Goal: Task Accomplishment & Management: Use online tool/utility

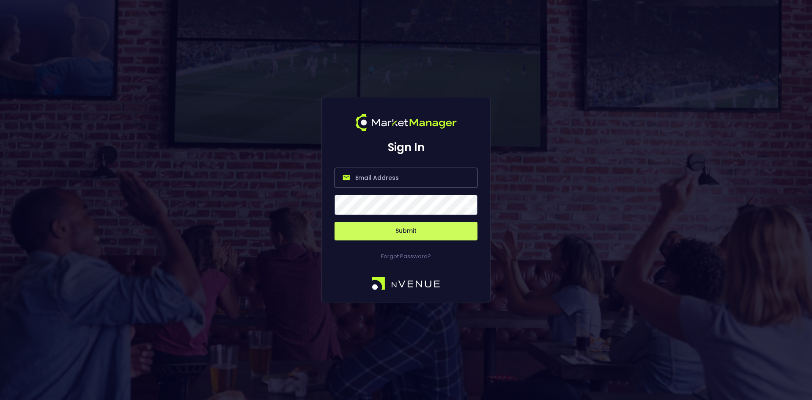
click at [370, 172] on input "email" at bounding box center [405, 177] width 143 height 20
type input "[EMAIL_ADDRESS][DOMAIN_NAME]"
click at [402, 230] on button "Submit" at bounding box center [405, 231] width 143 height 19
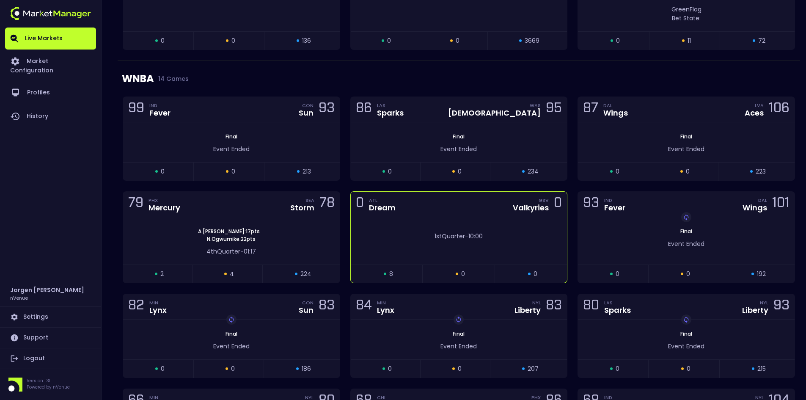
scroll to position [719, 0]
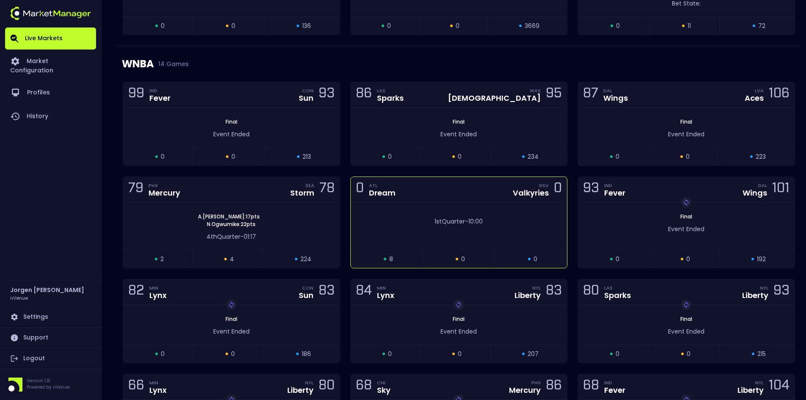
click at [407, 199] on div "0 ATL Dream GSV Valkyries 0" at bounding box center [459, 189] width 216 height 25
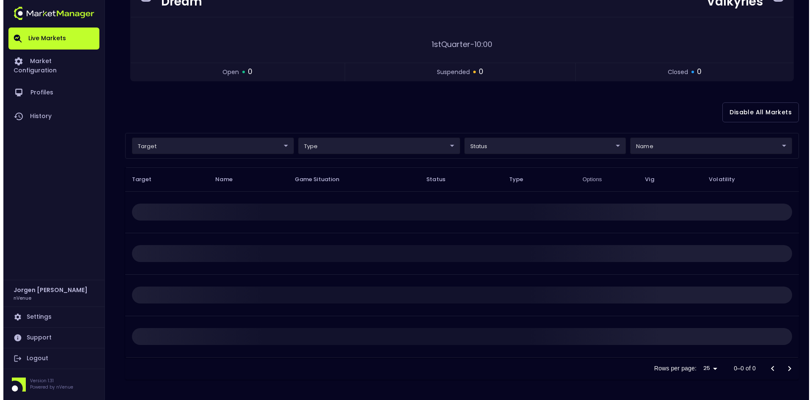
scroll to position [0, 0]
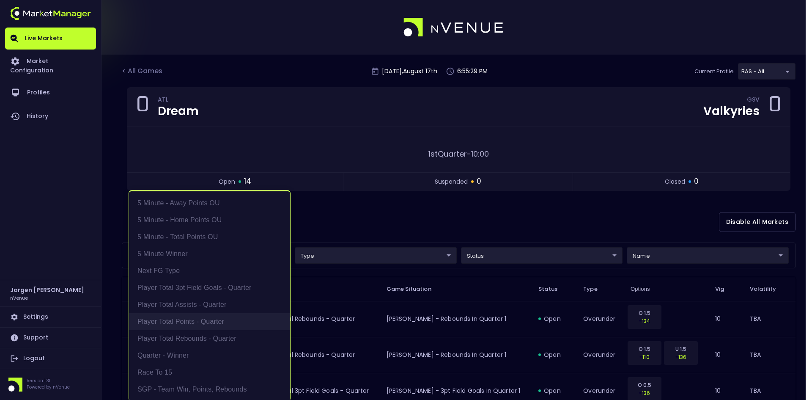
click at [176, 323] on li "Player Total Points - Quarter" at bounding box center [209, 321] width 161 height 17
type input "Player Total Points - Quarter"
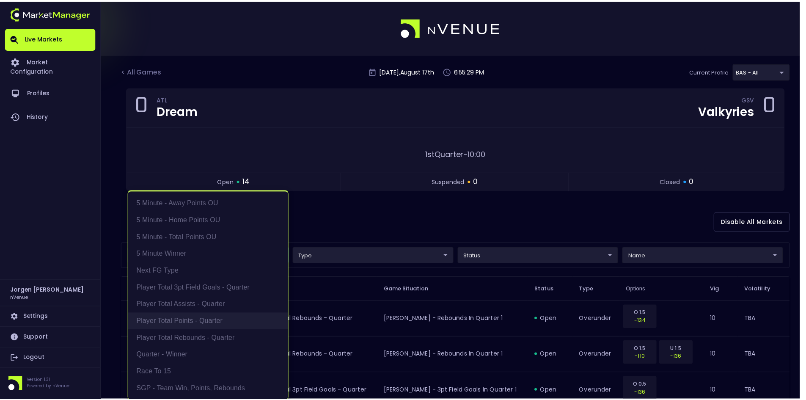
scroll to position [2, 0]
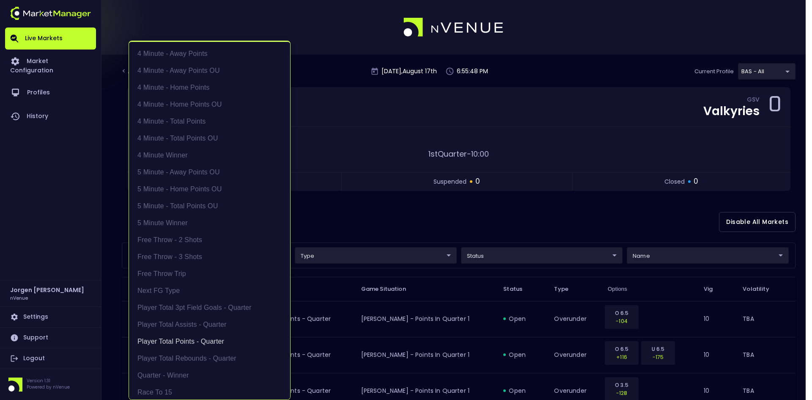
click at [507, 208] on div at bounding box center [406, 200] width 812 height 400
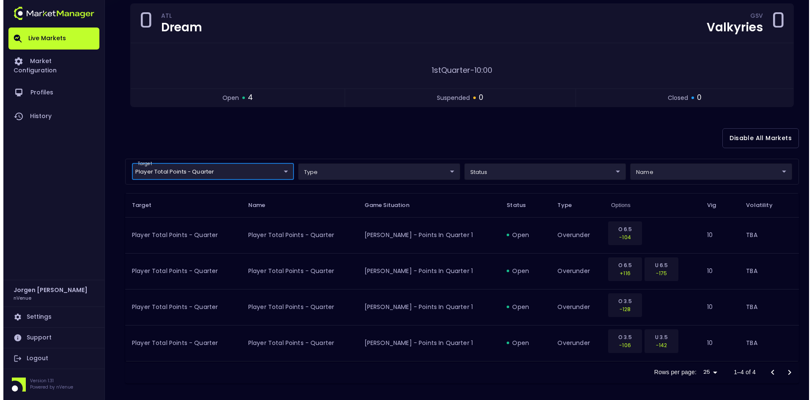
scroll to position [88, 0]
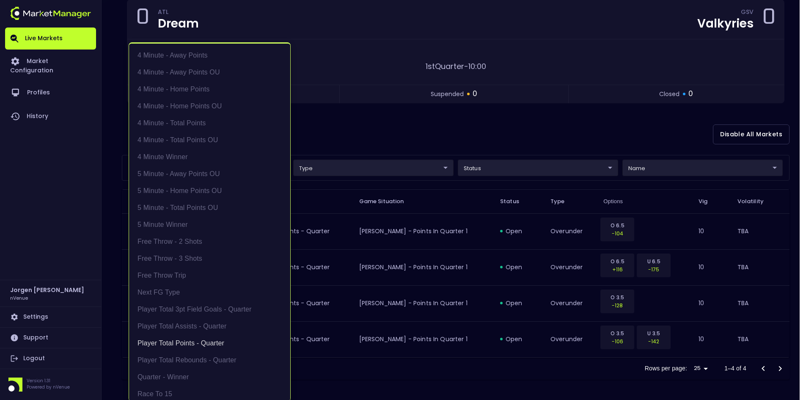
click at [213, 170] on body "Live Markets Market Configuration Profiles History [PERSON_NAME] nVenue Setting…" at bounding box center [403, 155] width 806 height 487
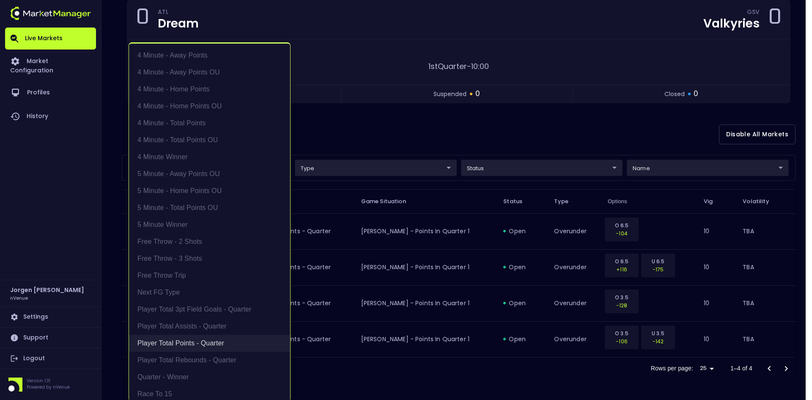
click at [189, 341] on li "Player Total Points - Quarter" at bounding box center [209, 342] width 161 height 17
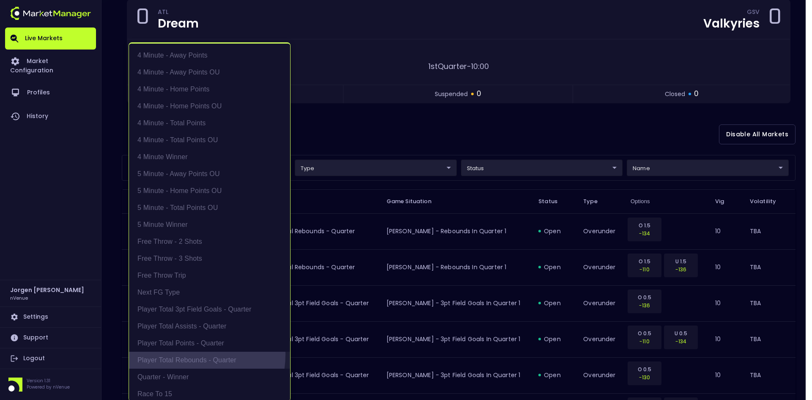
click at [189, 354] on li "Player Total Rebounds - Quarter" at bounding box center [209, 359] width 161 height 17
type input "Player Total Rebounds - Quarter"
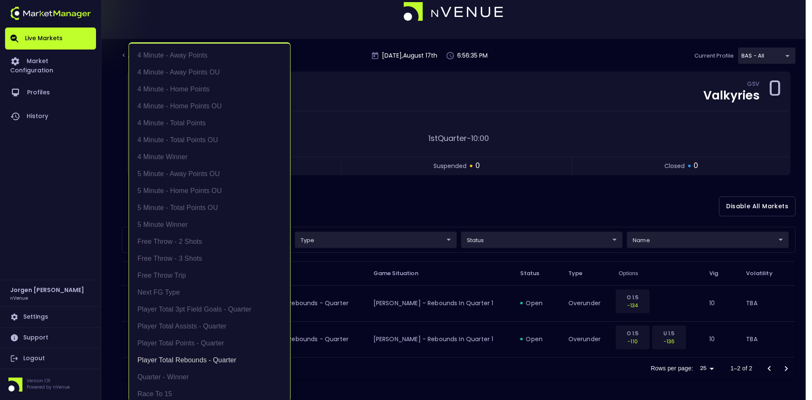
click at [380, 195] on div at bounding box center [406, 200] width 812 height 400
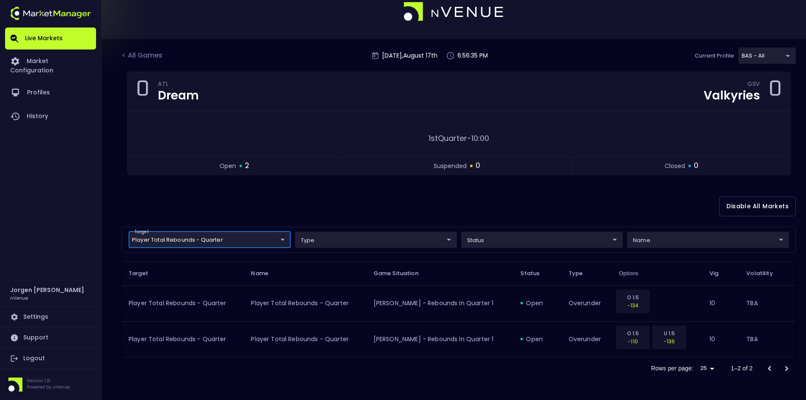
scroll to position [0, 0]
click at [242, 239] on body "Live Markets Market Configuration Profiles History [PERSON_NAME] nVenue Setting…" at bounding box center [403, 191] width 806 height 415
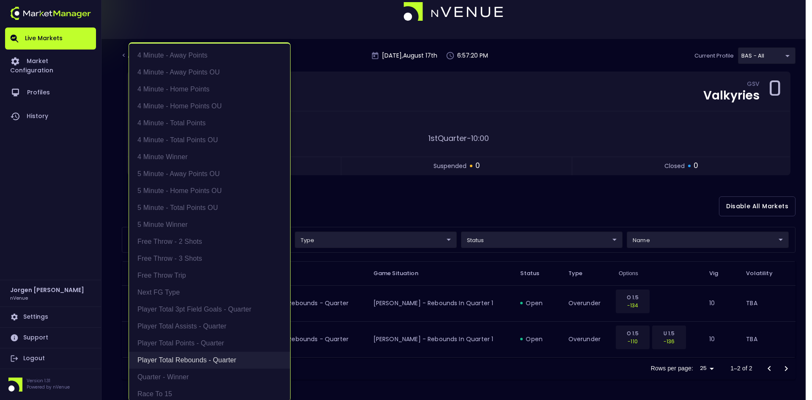
click at [200, 357] on li "Player Total Rebounds - Quarter" at bounding box center [209, 359] width 161 height 17
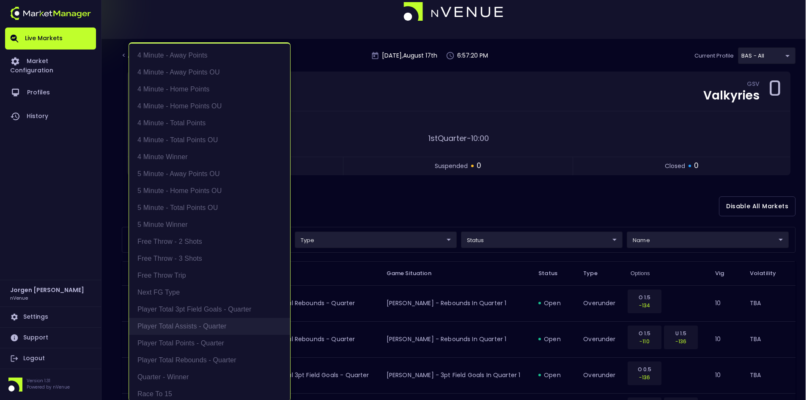
click at [202, 330] on li "Player Total Assists - Quarter" at bounding box center [209, 326] width 161 height 17
type input "Player Total Assists - Quarter"
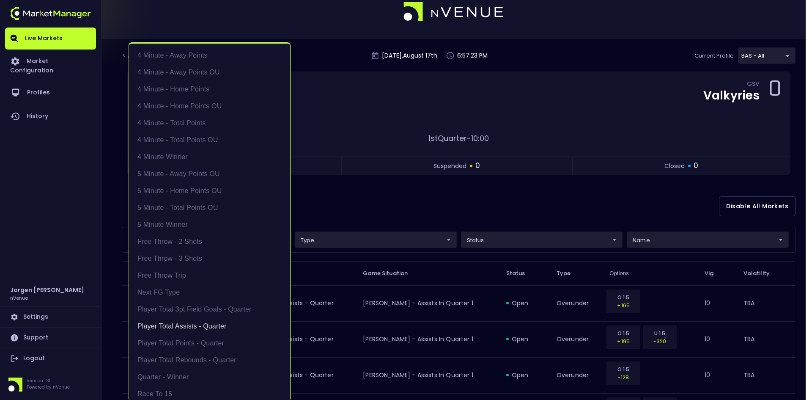
click at [592, 204] on div at bounding box center [406, 200] width 812 height 400
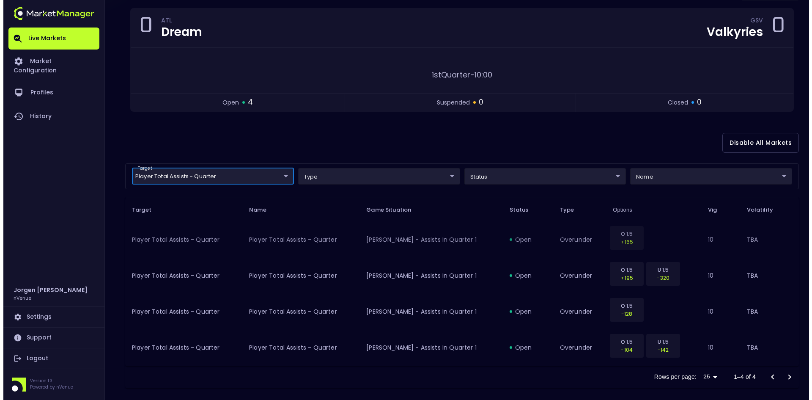
scroll to position [88, 0]
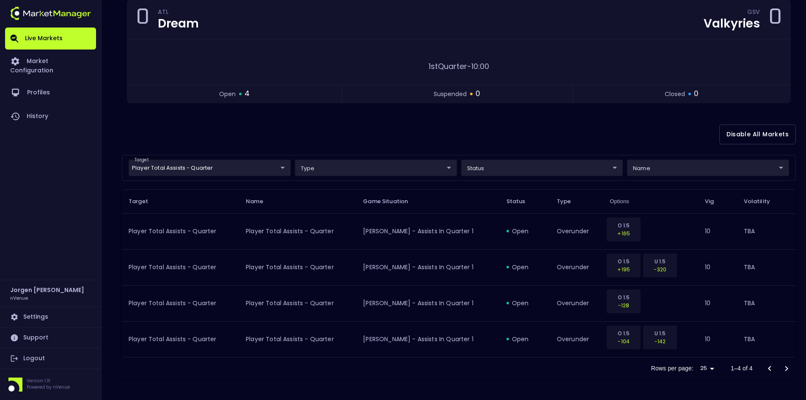
click at [590, 130] on div "Disable All Markets" at bounding box center [459, 134] width 674 height 41
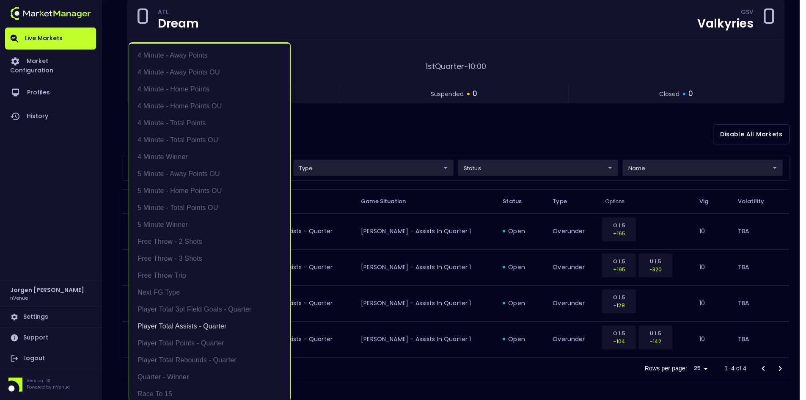
click at [227, 167] on body "Live Markets Market Configuration Profiles History [PERSON_NAME] nVenue Setting…" at bounding box center [403, 155] width 806 height 487
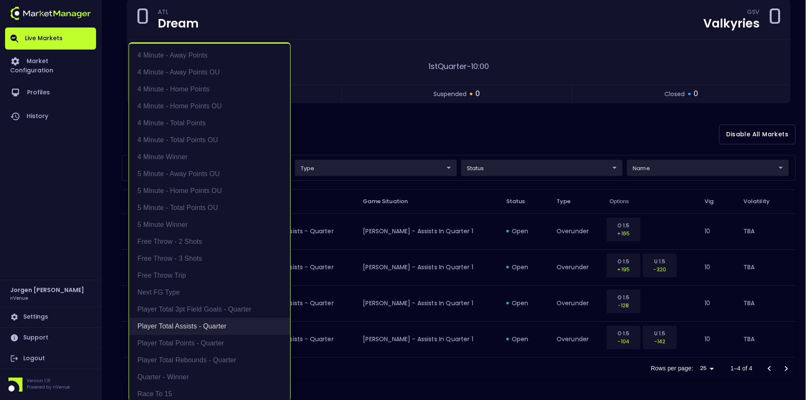
click at [184, 324] on li "Player Total Assists - Quarter" at bounding box center [209, 326] width 161 height 17
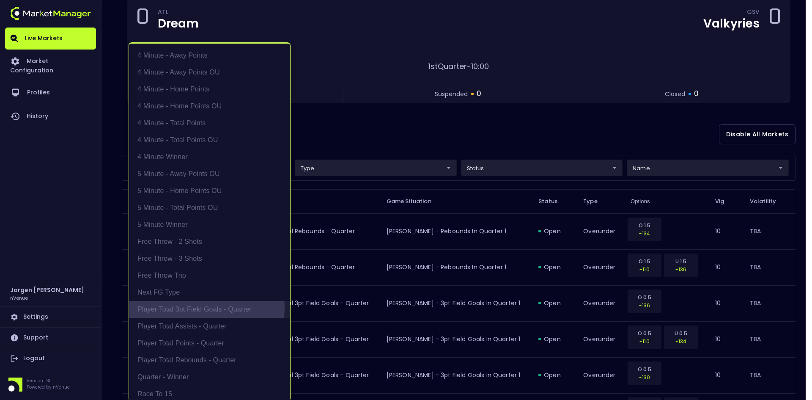
click at [185, 308] on li "Player Total 3pt Field Goals - Quarter" at bounding box center [209, 309] width 161 height 17
type input "Player Total 3pt Field Goals - Quarter"
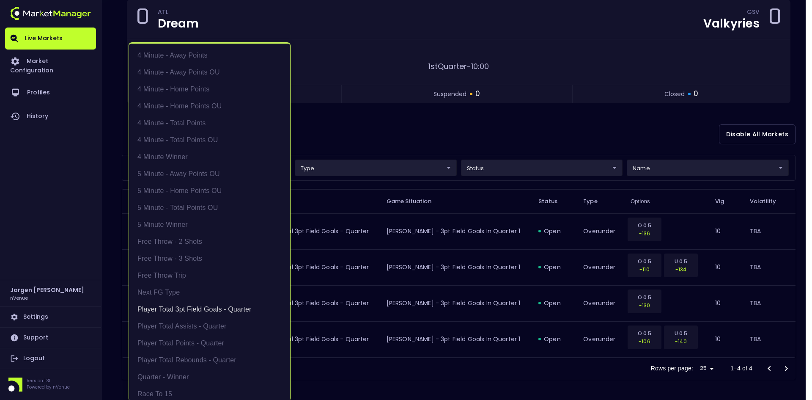
click at [424, 134] on div at bounding box center [406, 200] width 812 height 400
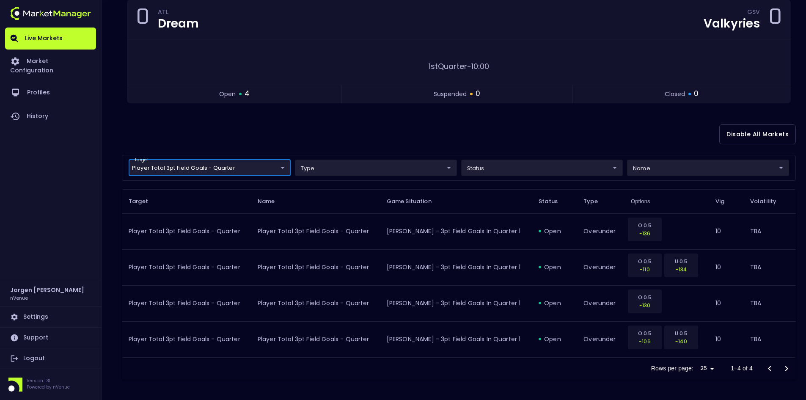
scroll to position [0, 0]
click at [466, 135] on div "Disable All Markets" at bounding box center [459, 134] width 674 height 41
click at [396, 142] on div "Disable All Markets" at bounding box center [459, 134] width 674 height 41
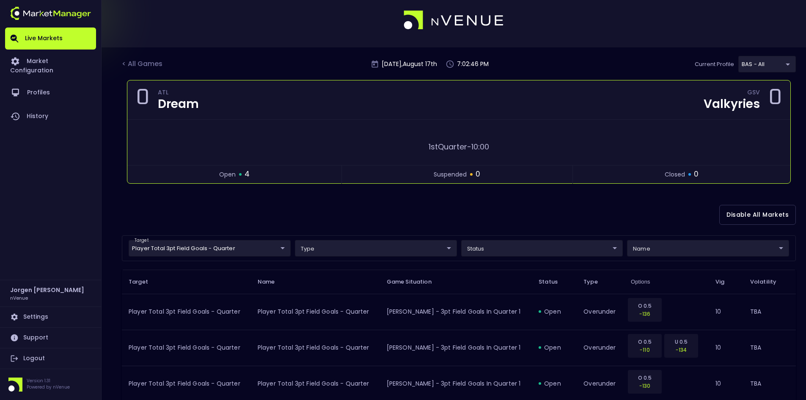
scroll to position [0, 0]
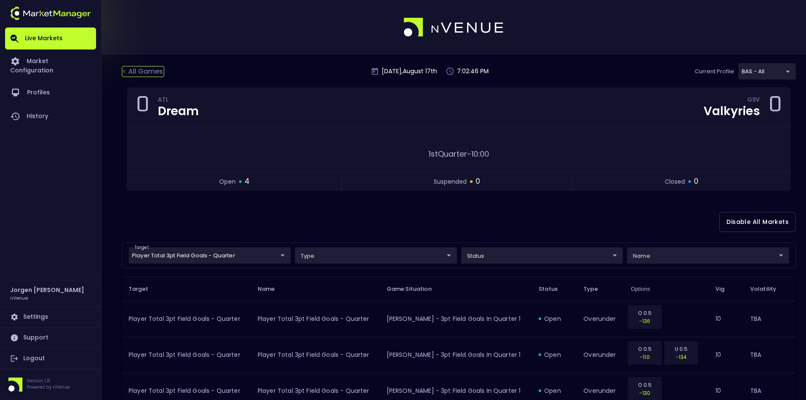
click at [148, 73] on div "< All Games" at bounding box center [143, 71] width 42 height 11
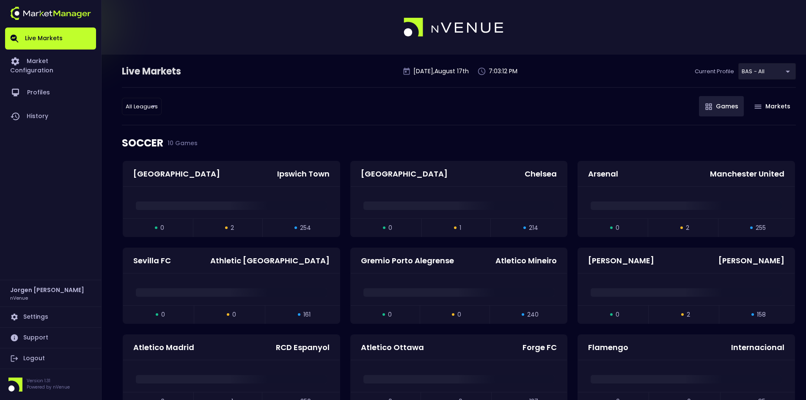
click at [339, 113] on div "All Leagues all leagues ​ Games Markets" at bounding box center [459, 106] width 674 height 38
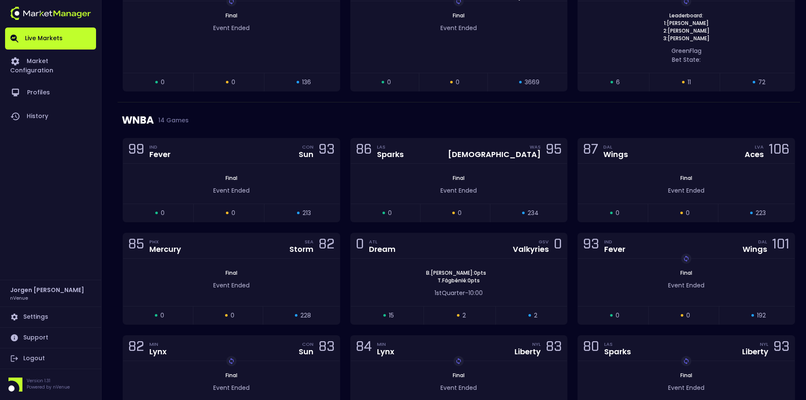
scroll to position [719, 0]
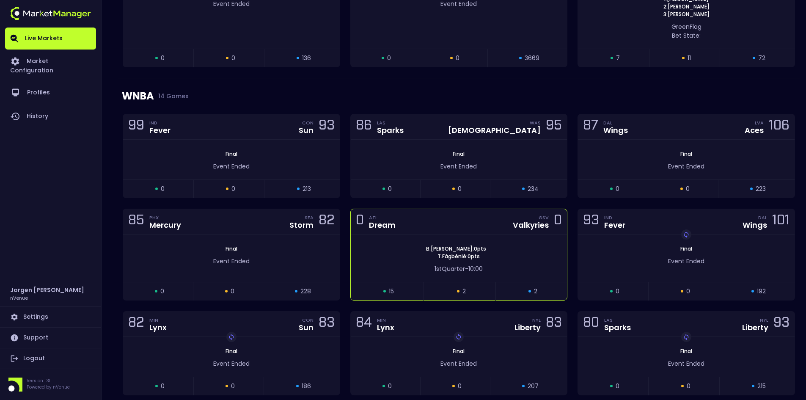
click at [377, 247] on div "[PERSON_NAME] : 0 pts T . Fágbénlé : 0 pts" at bounding box center [459, 252] width 216 height 15
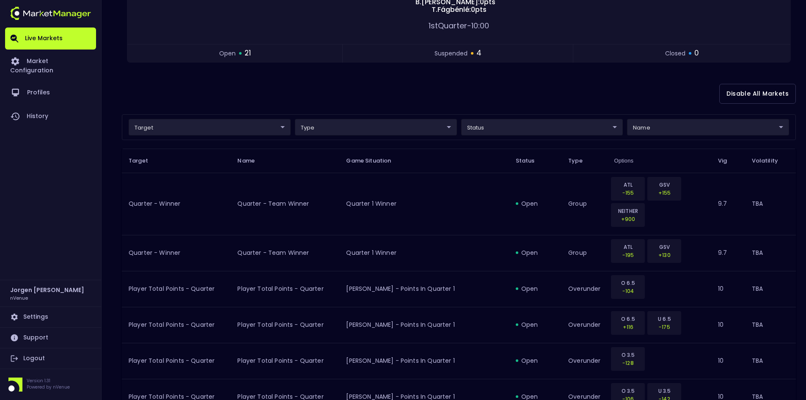
scroll to position [169, 0]
